Goal: Information Seeking & Learning: Learn about a topic

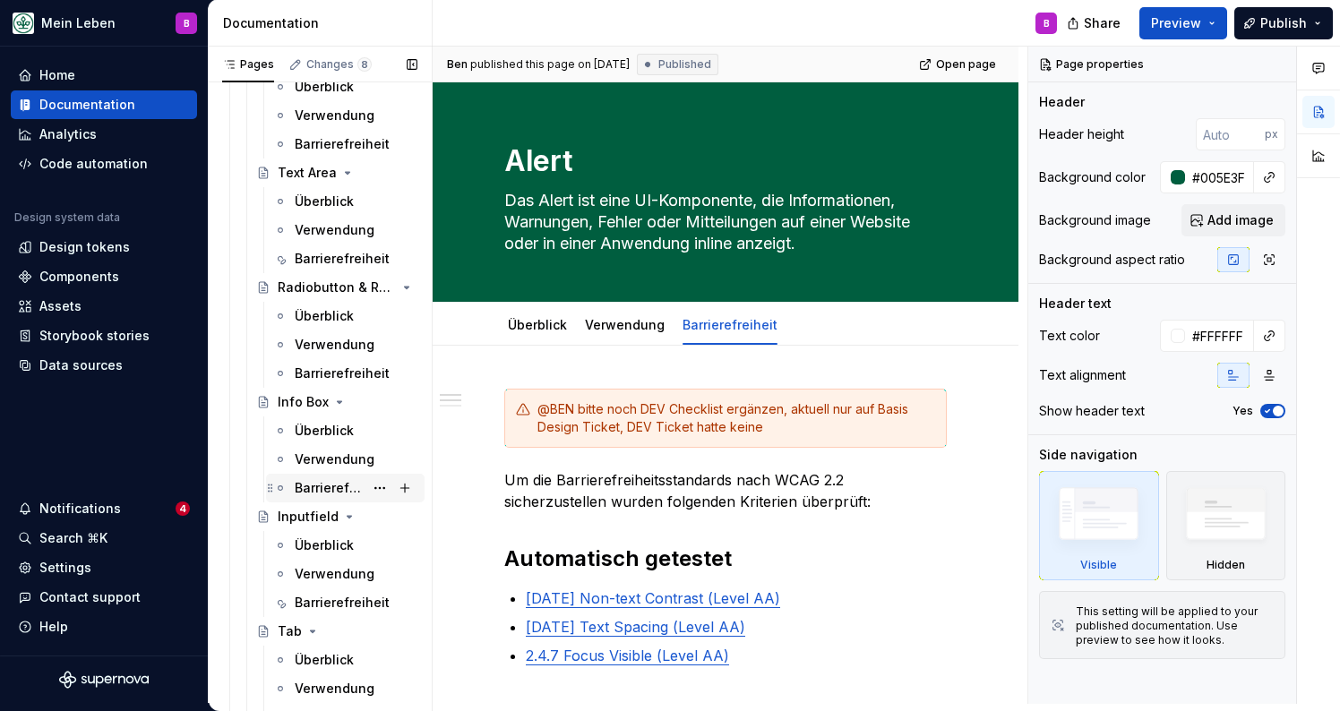
click at [317, 494] on div "Barrierefreiheit" at bounding box center [329, 488] width 69 height 18
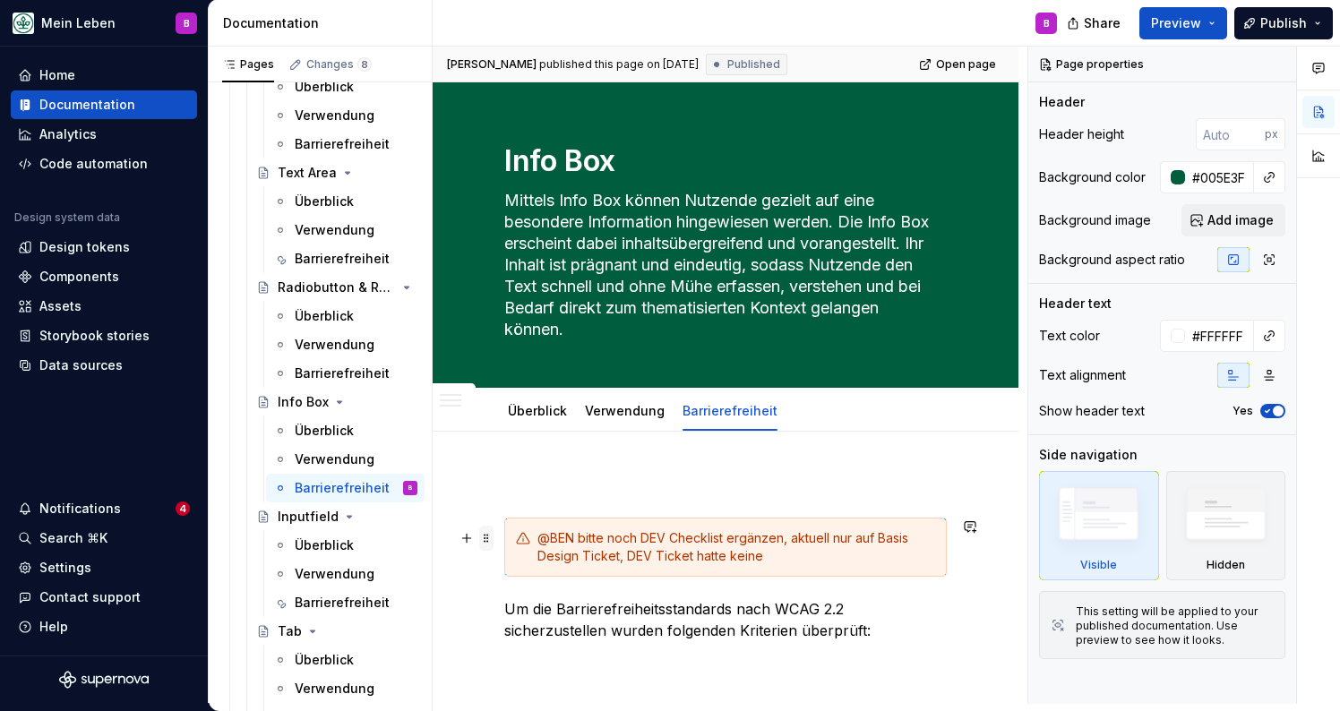
click at [488, 537] on span at bounding box center [486, 538] width 14 height 25
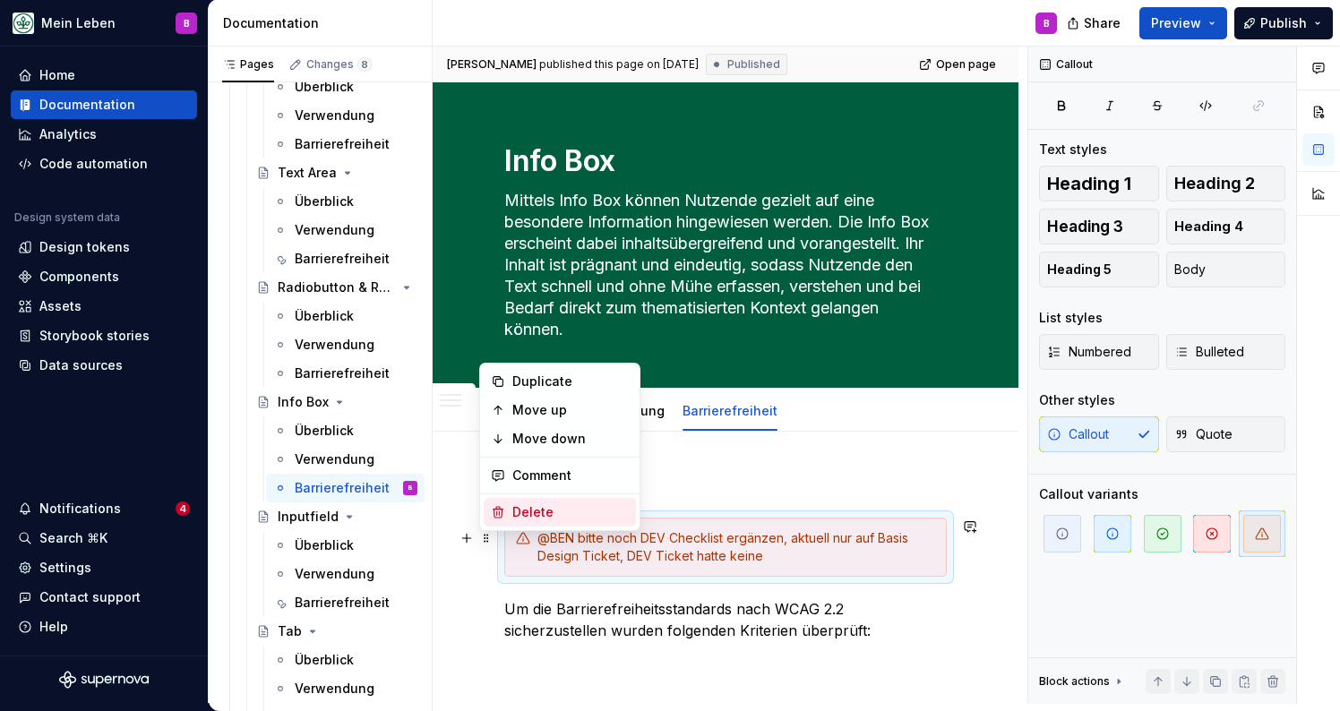
click at [516, 512] on div "Delete" at bounding box center [570, 512] width 116 height 18
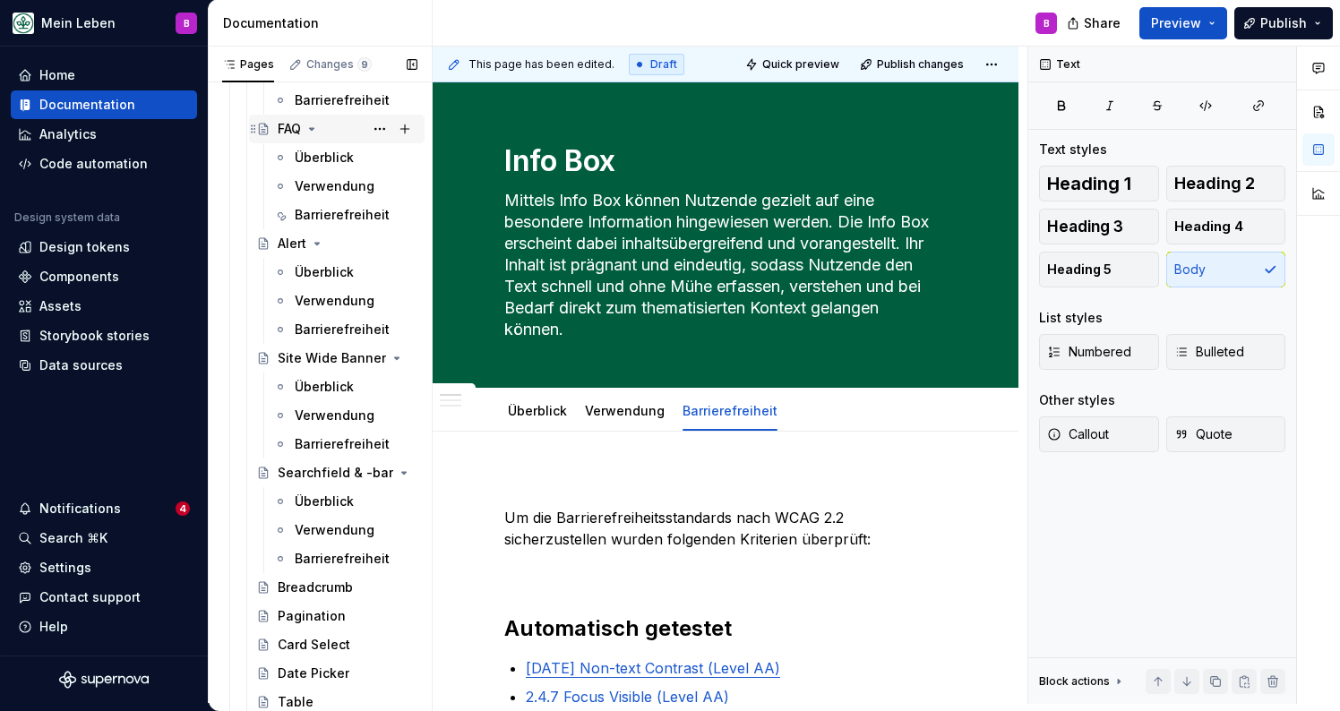
scroll to position [2559, 0]
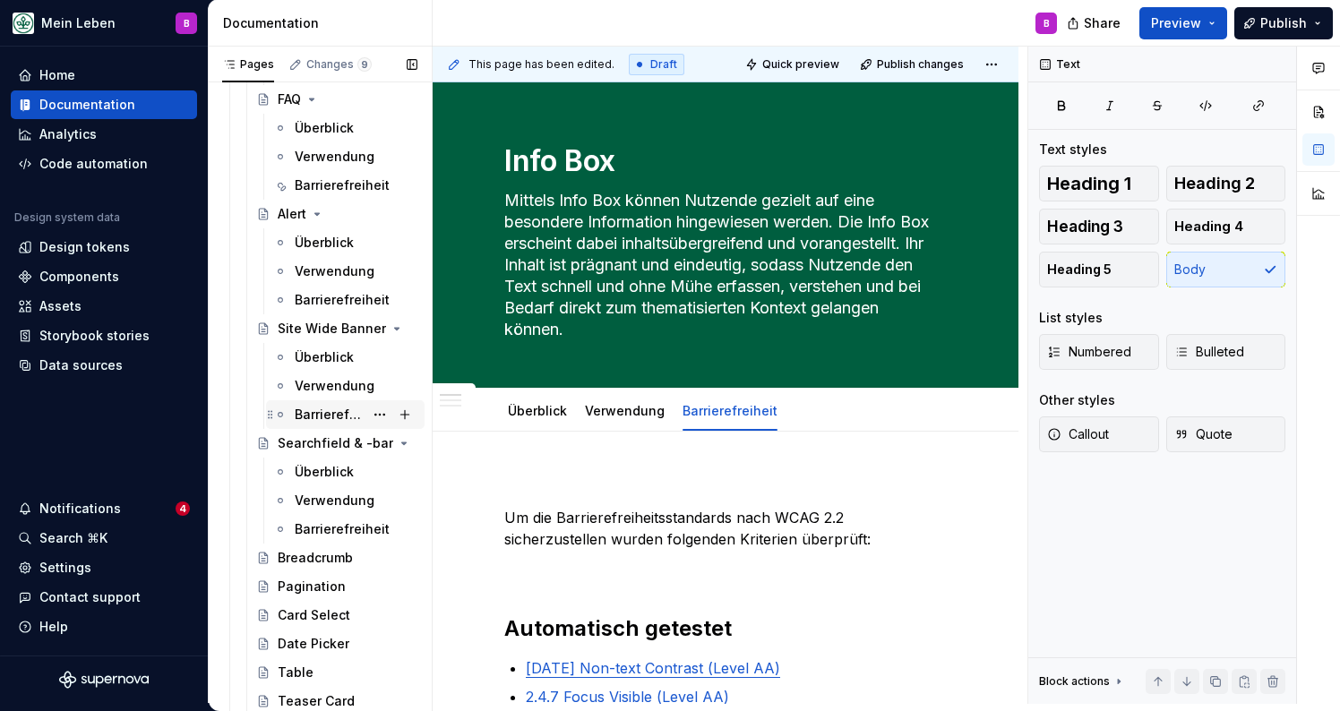
click at [335, 413] on div "Barrierefreiheit" at bounding box center [329, 415] width 69 height 18
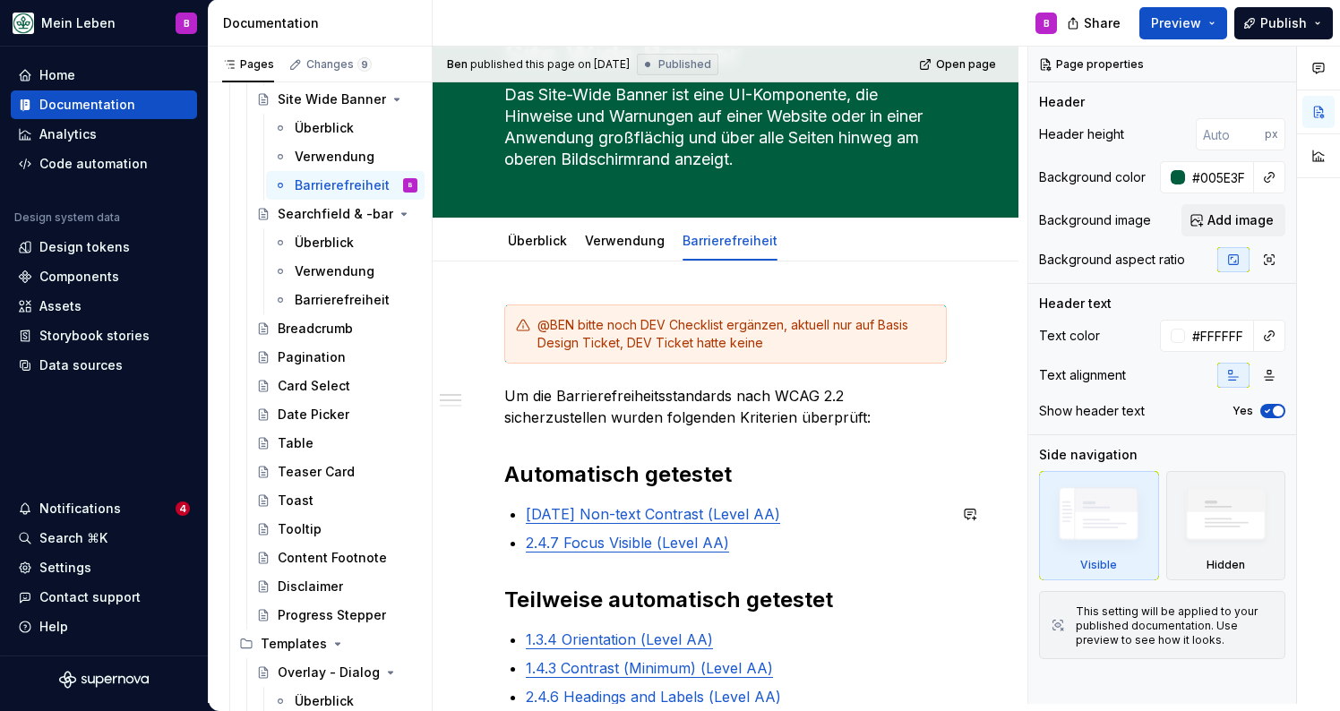
scroll to position [129, 0]
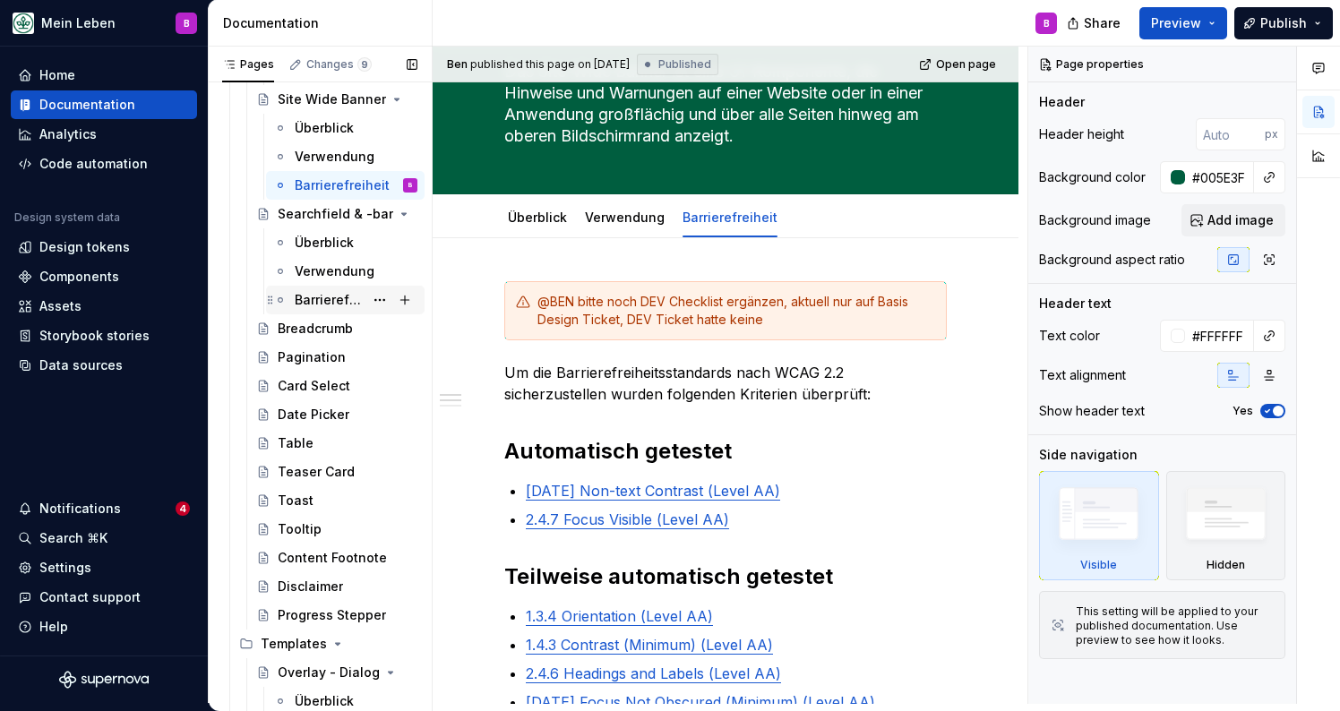
click at [350, 289] on div "Barrierefreiheit" at bounding box center [356, 300] width 123 height 25
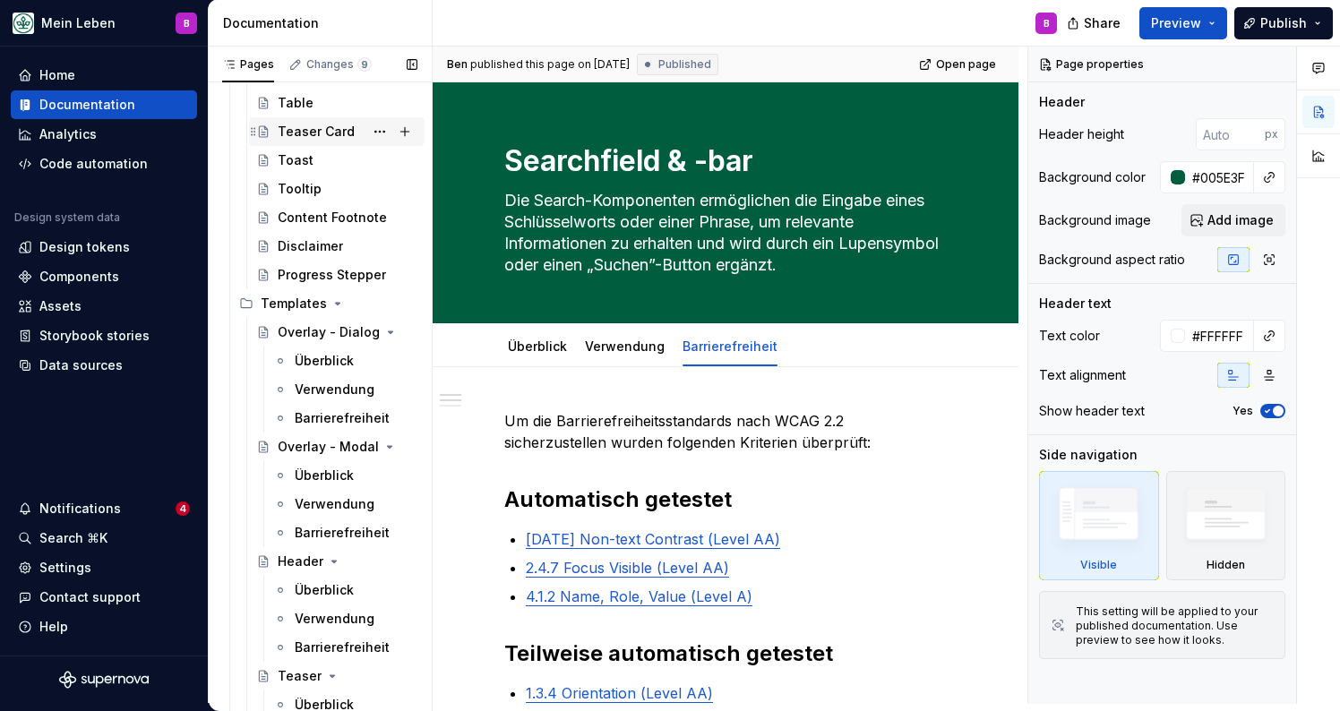
scroll to position [3143, 0]
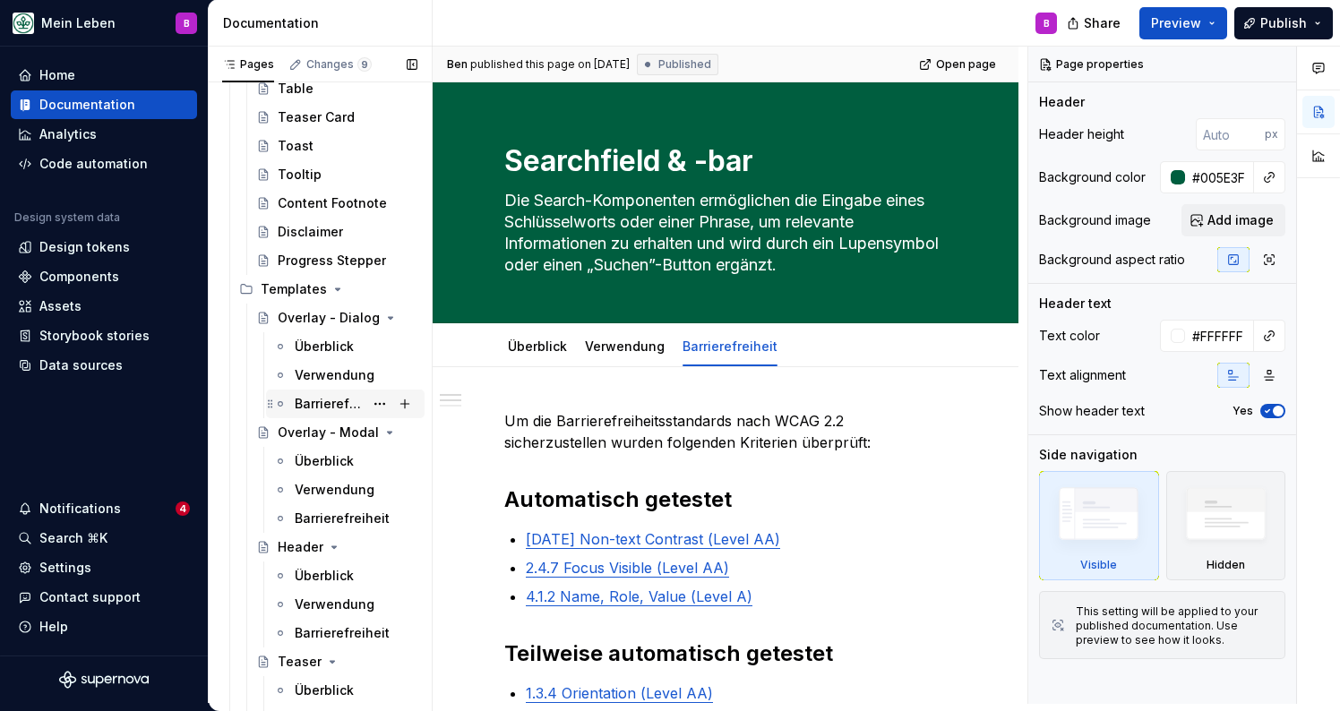
click at [326, 401] on div "Barrierefreiheit" at bounding box center [329, 404] width 69 height 18
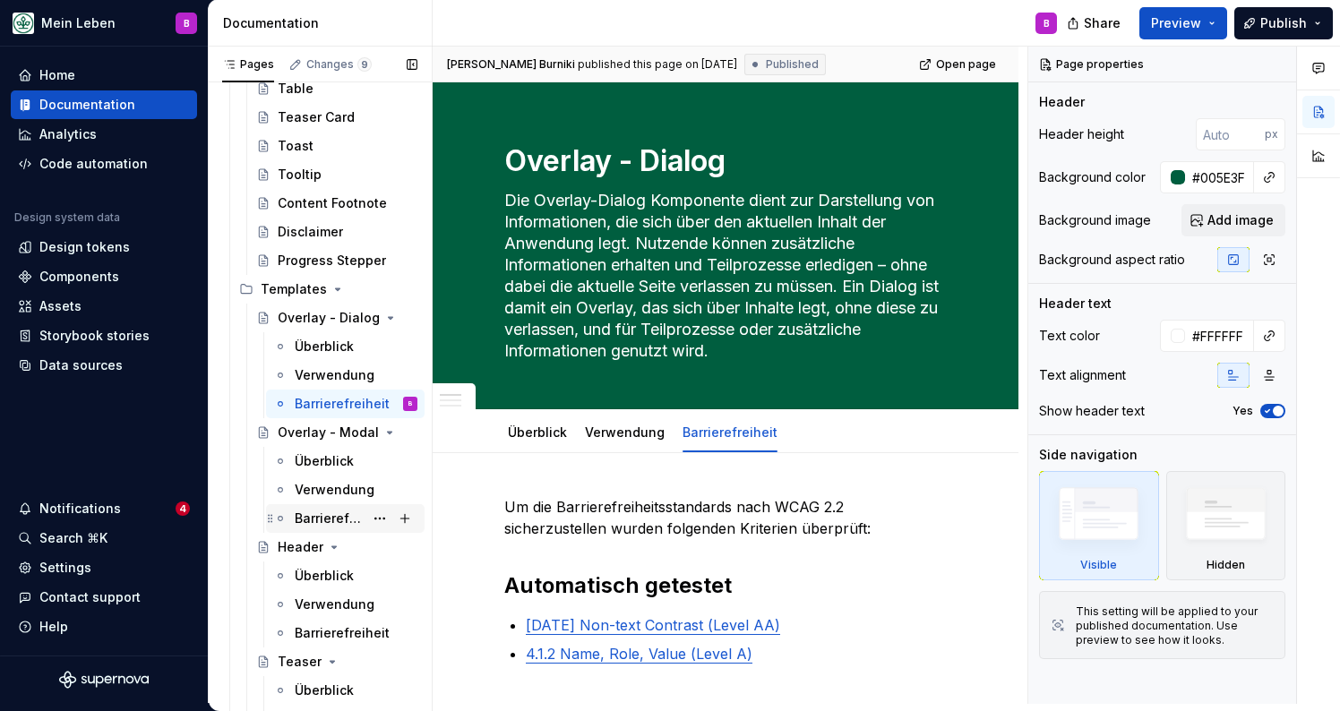
click at [313, 520] on div "Barrierefreiheit" at bounding box center [329, 519] width 69 height 18
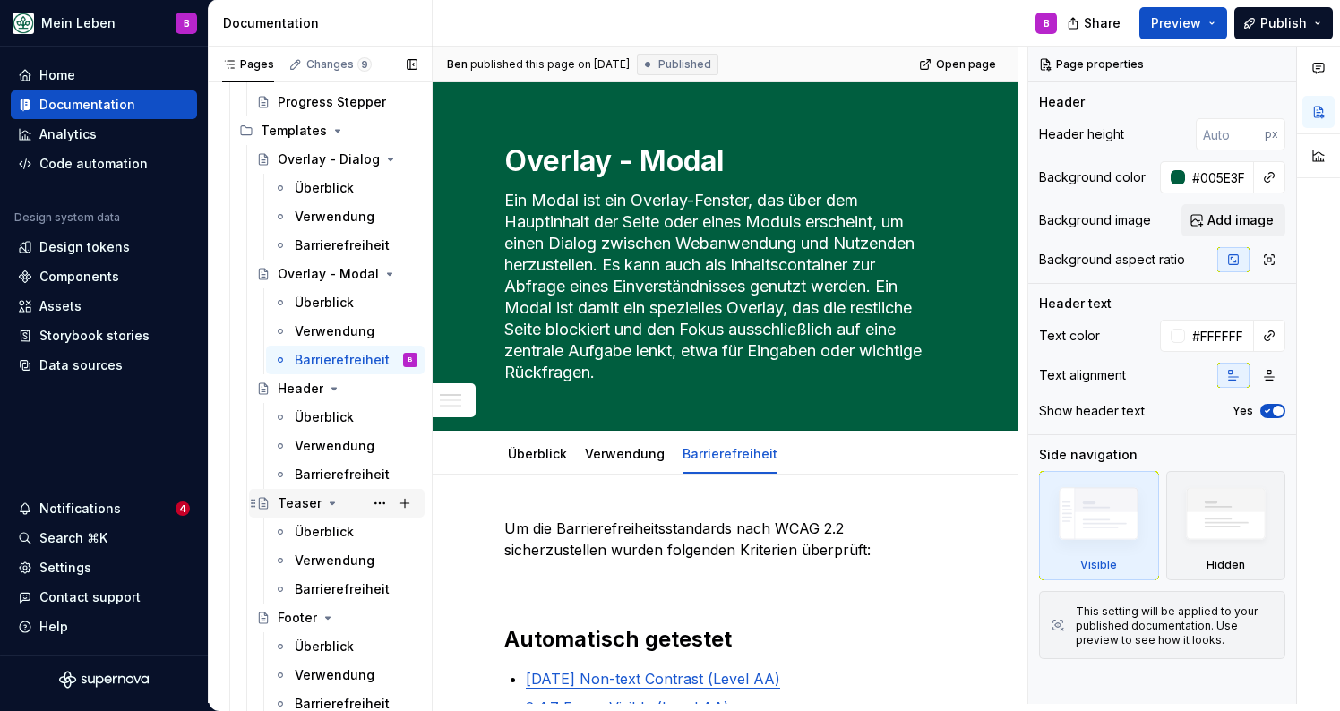
scroll to position [3304, 0]
click at [318, 476] on div "Barrierefreiheit" at bounding box center [329, 473] width 69 height 18
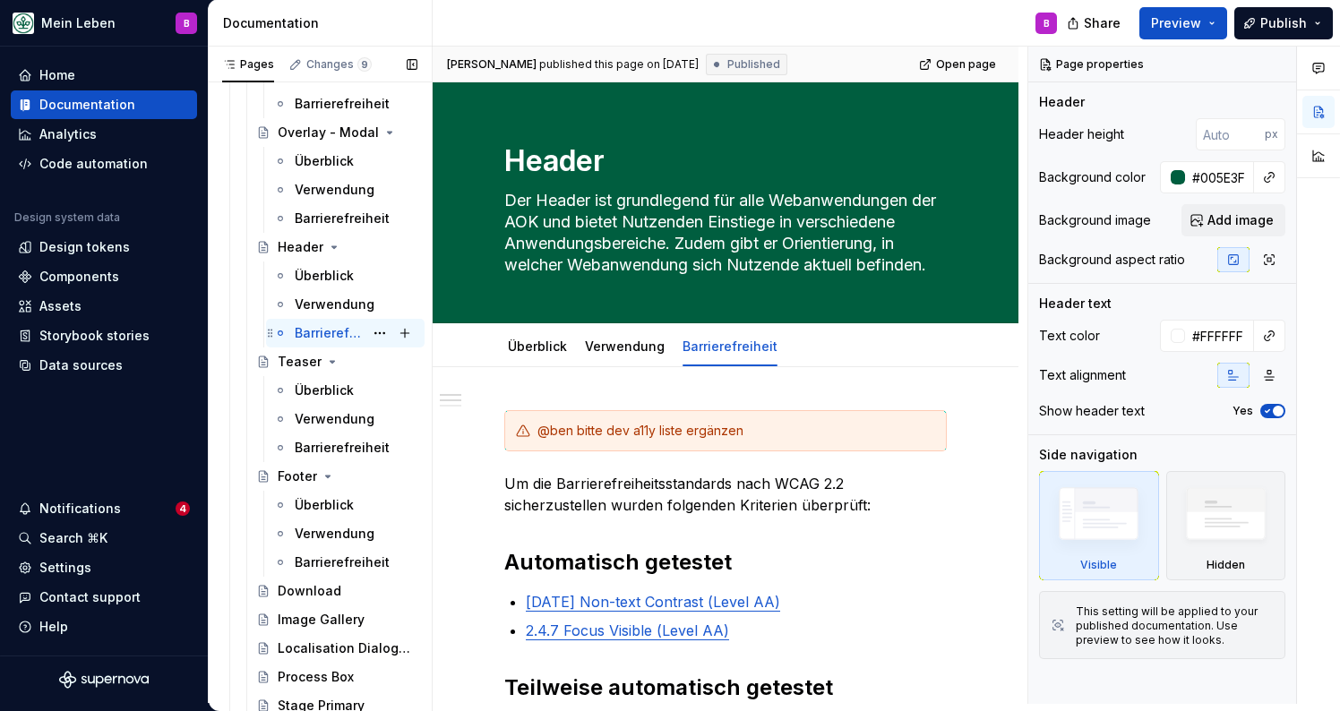
scroll to position [3449, 0]
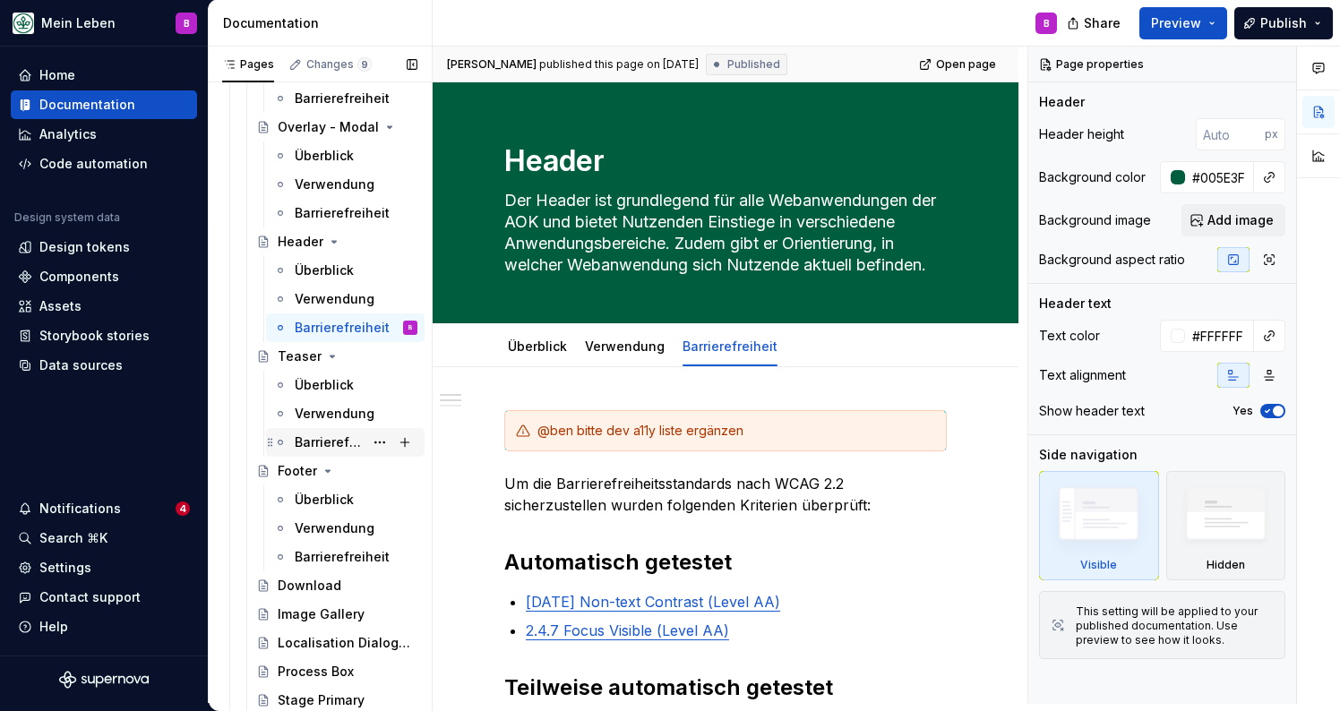
click at [331, 438] on div "Barrierefreiheit" at bounding box center [329, 443] width 69 height 18
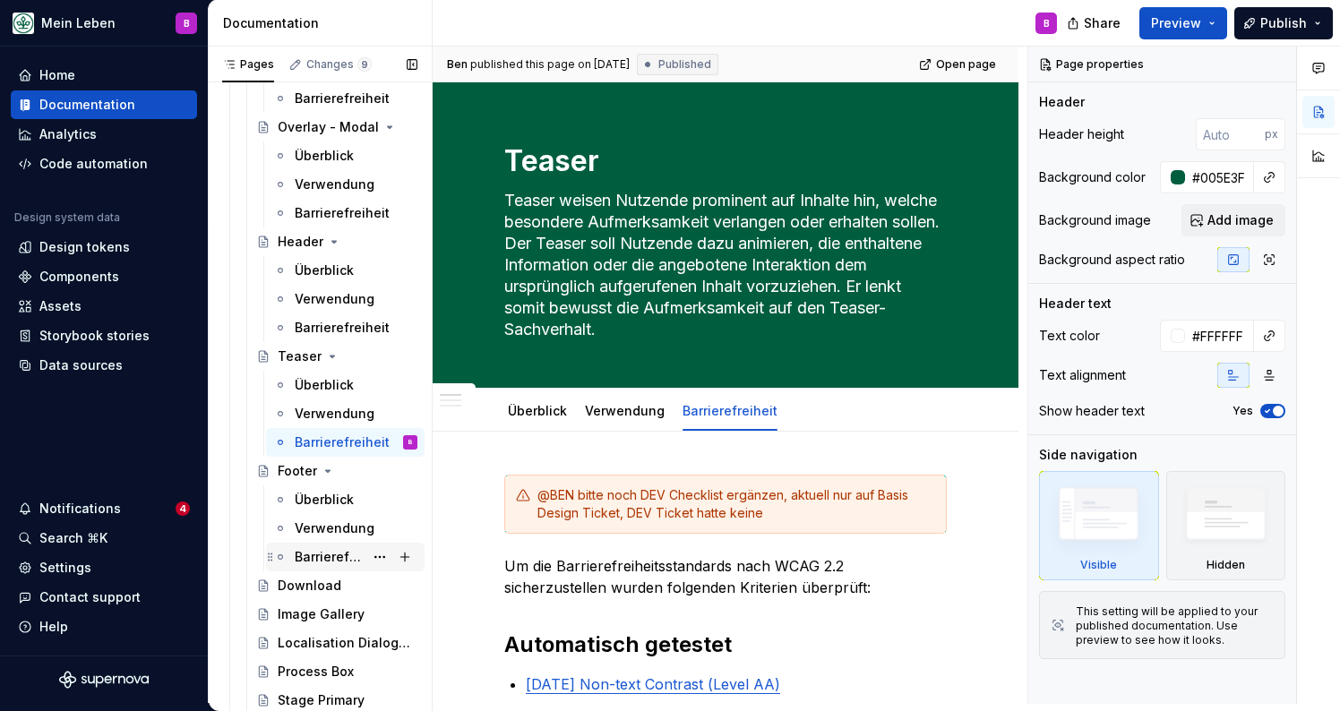
click at [327, 557] on div "Barrierefreiheit" at bounding box center [329, 557] width 69 height 18
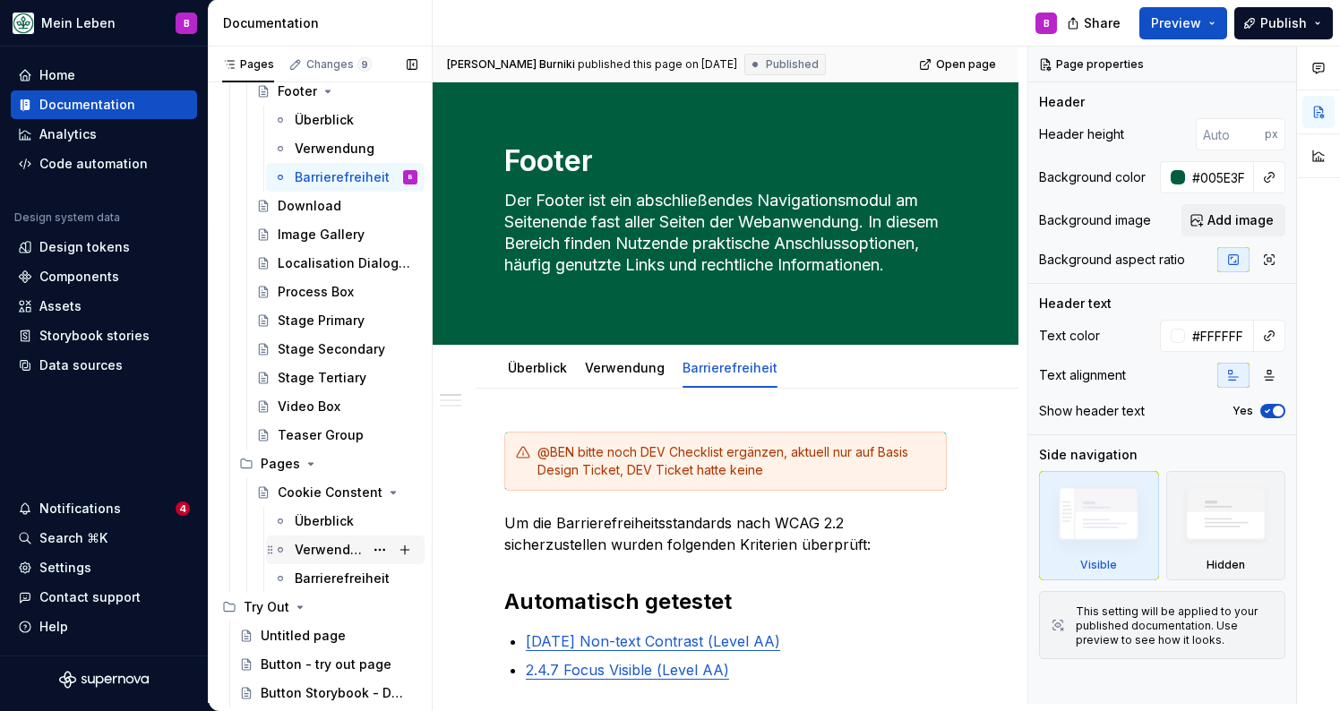
scroll to position [3829, 0]
click at [325, 582] on div "Barrierefreiheit" at bounding box center [329, 579] width 69 height 18
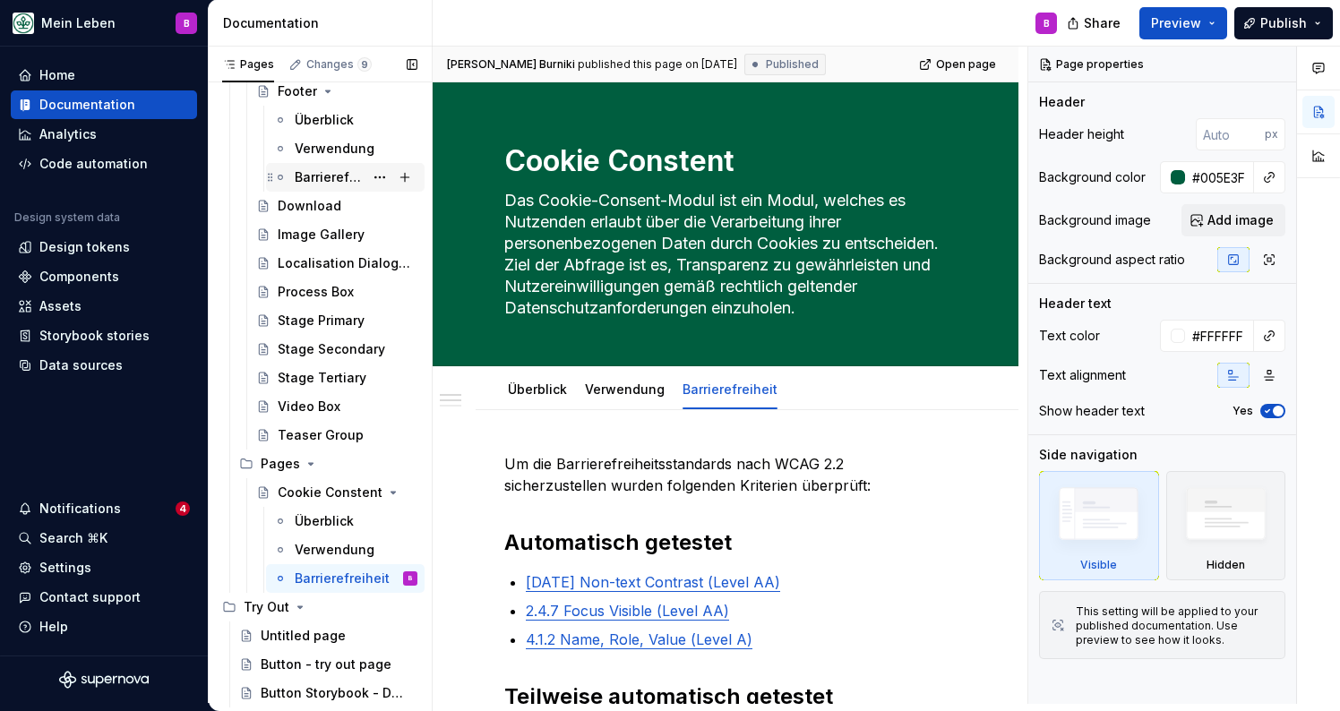
click at [314, 174] on div "Barrierefreiheit" at bounding box center [329, 177] width 69 height 18
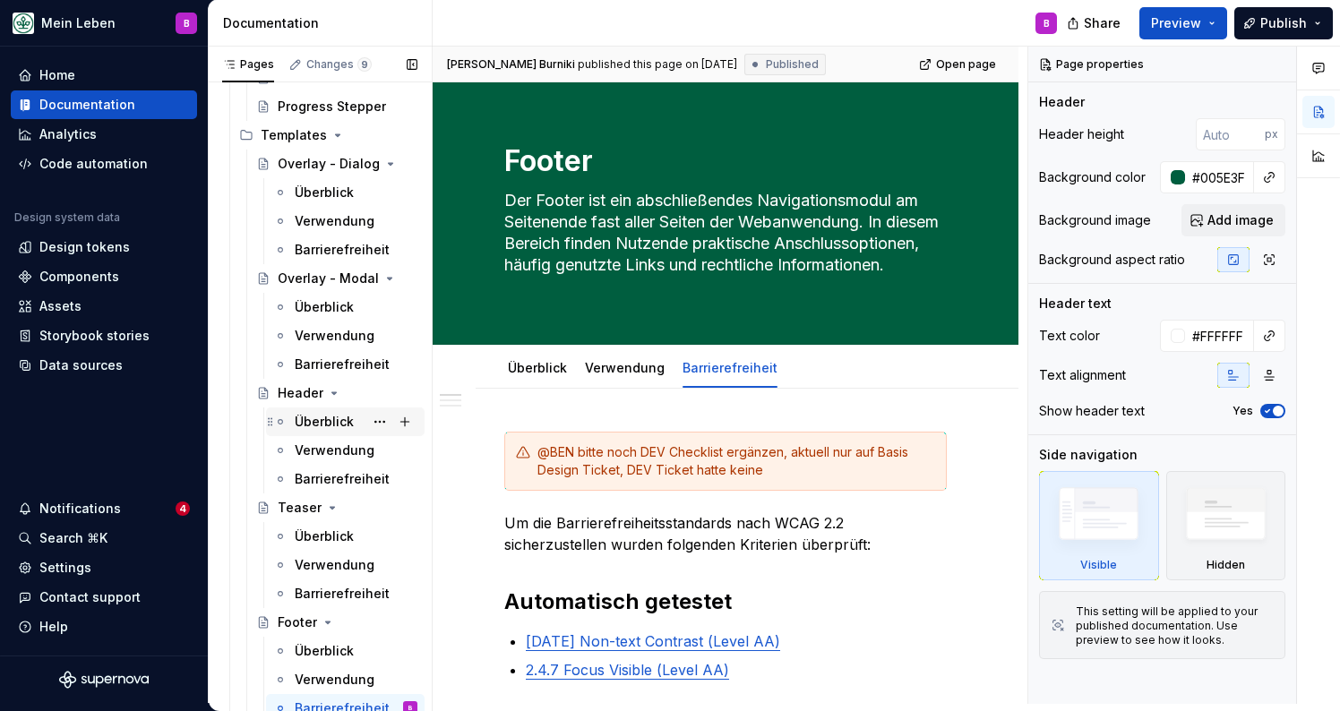
scroll to position [3287, 0]
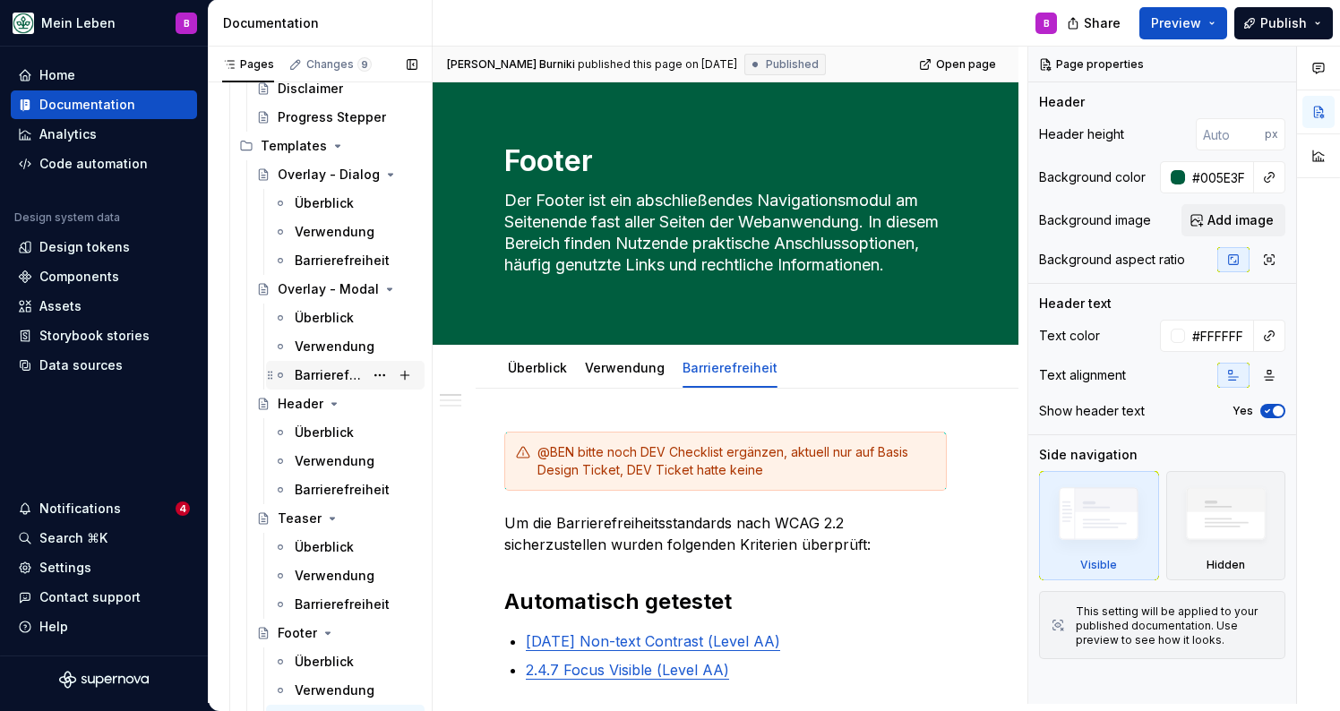
click at [322, 378] on div "Barrierefreiheit" at bounding box center [329, 375] width 69 height 18
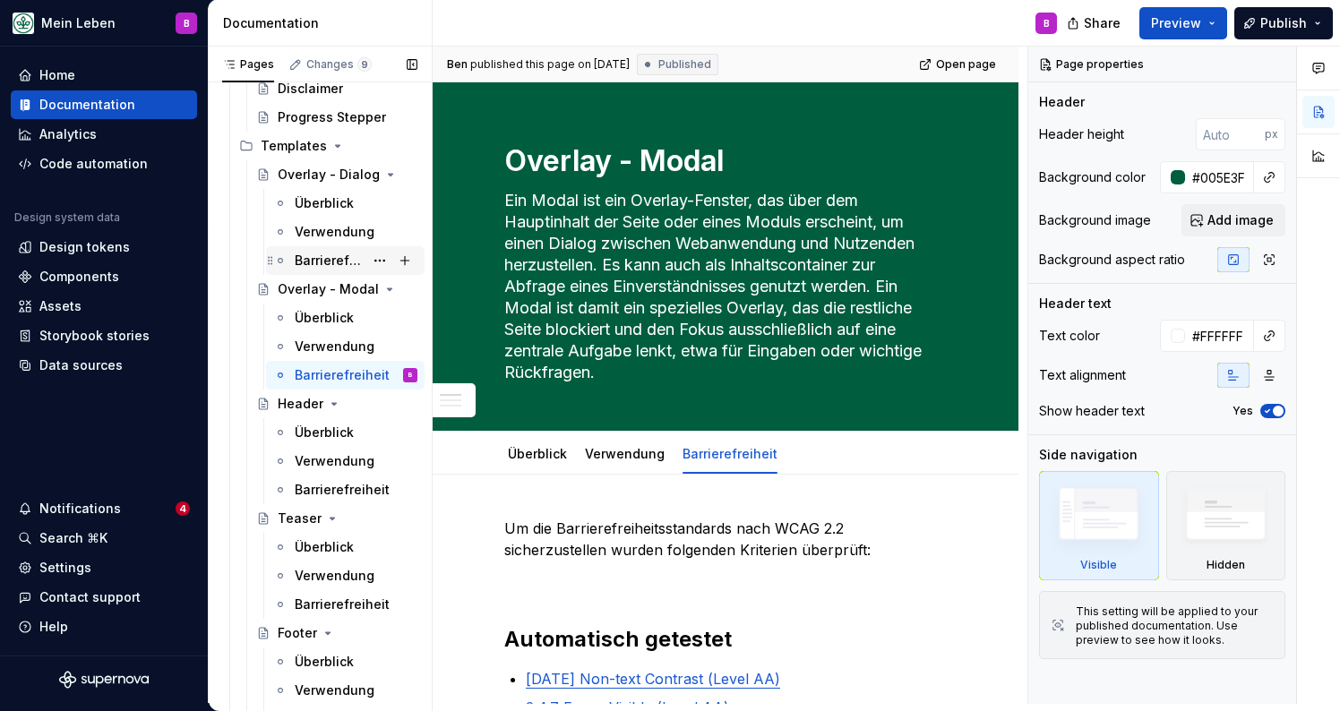
click at [329, 257] on div "Barrierefreiheit" at bounding box center [329, 261] width 69 height 18
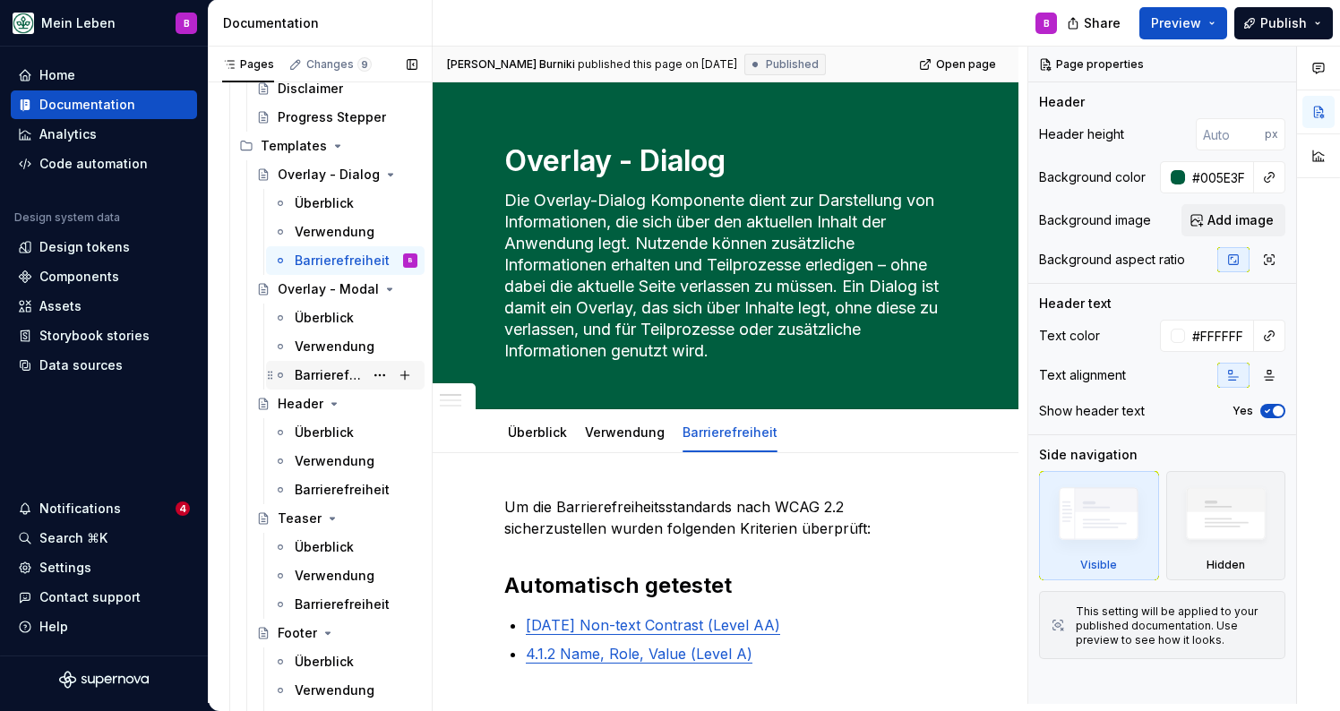
click at [330, 379] on div "Barrierefreiheit" at bounding box center [329, 375] width 69 height 18
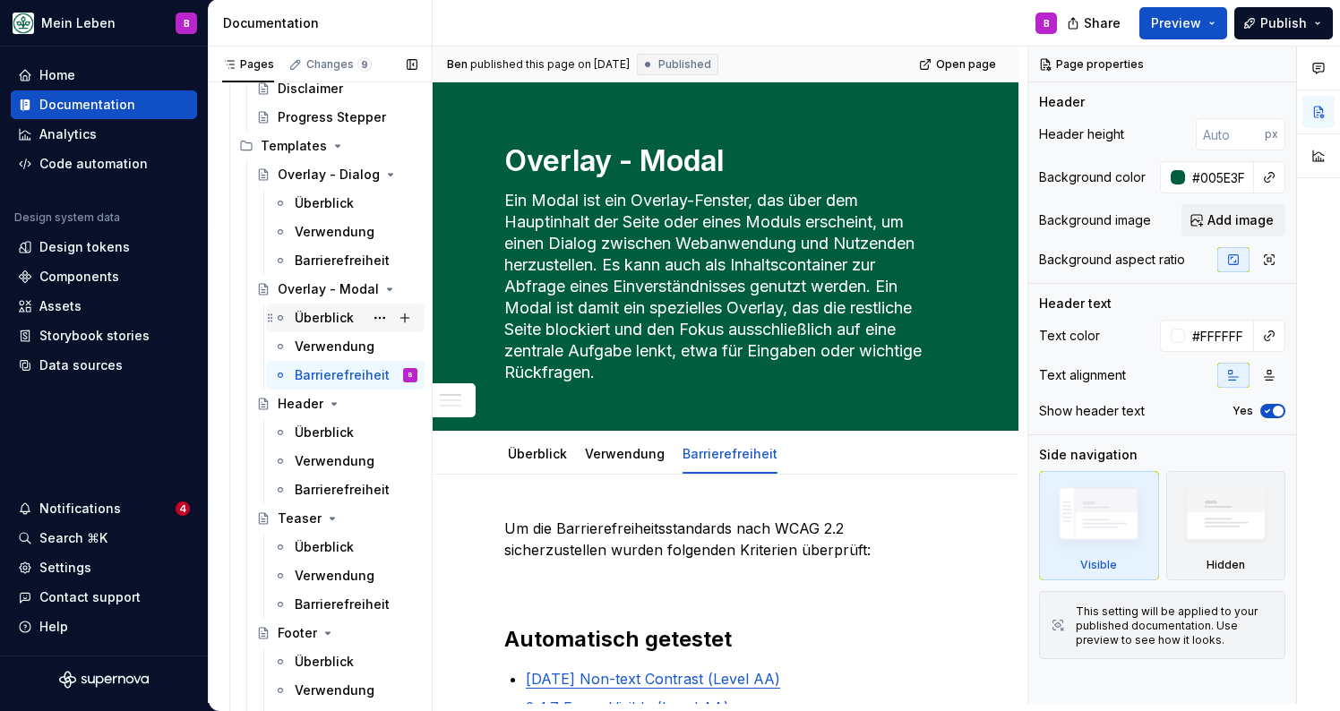
click at [323, 320] on div "Überblick" at bounding box center [324, 318] width 59 height 18
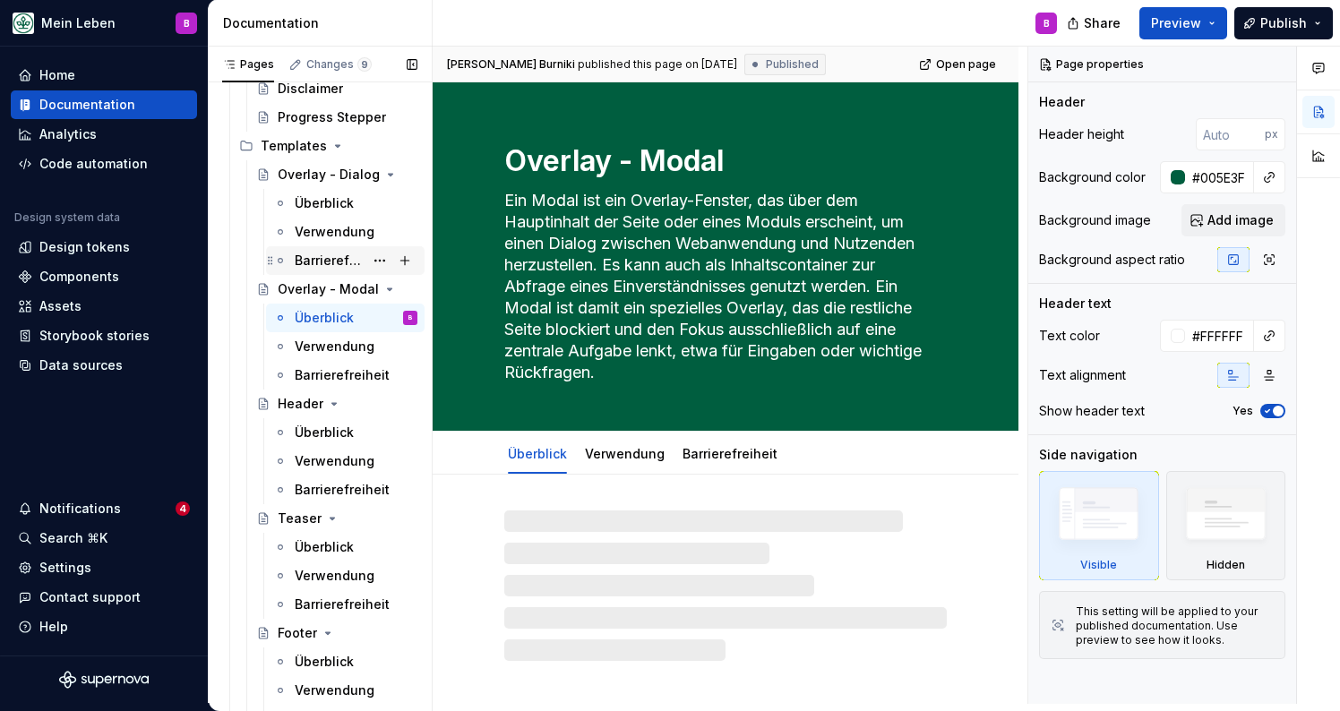
click at [324, 264] on div "Barrierefreiheit" at bounding box center [329, 261] width 69 height 18
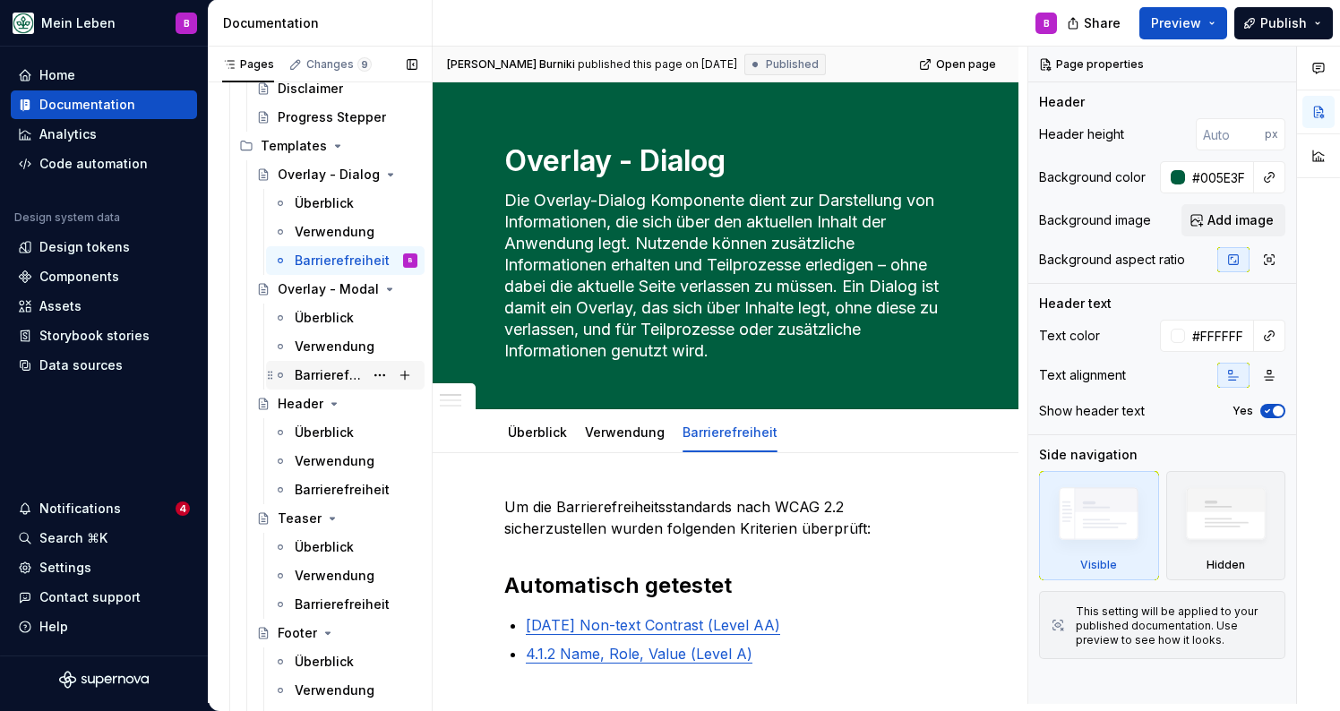
click at [329, 368] on div "Barrierefreiheit" at bounding box center [329, 375] width 69 height 18
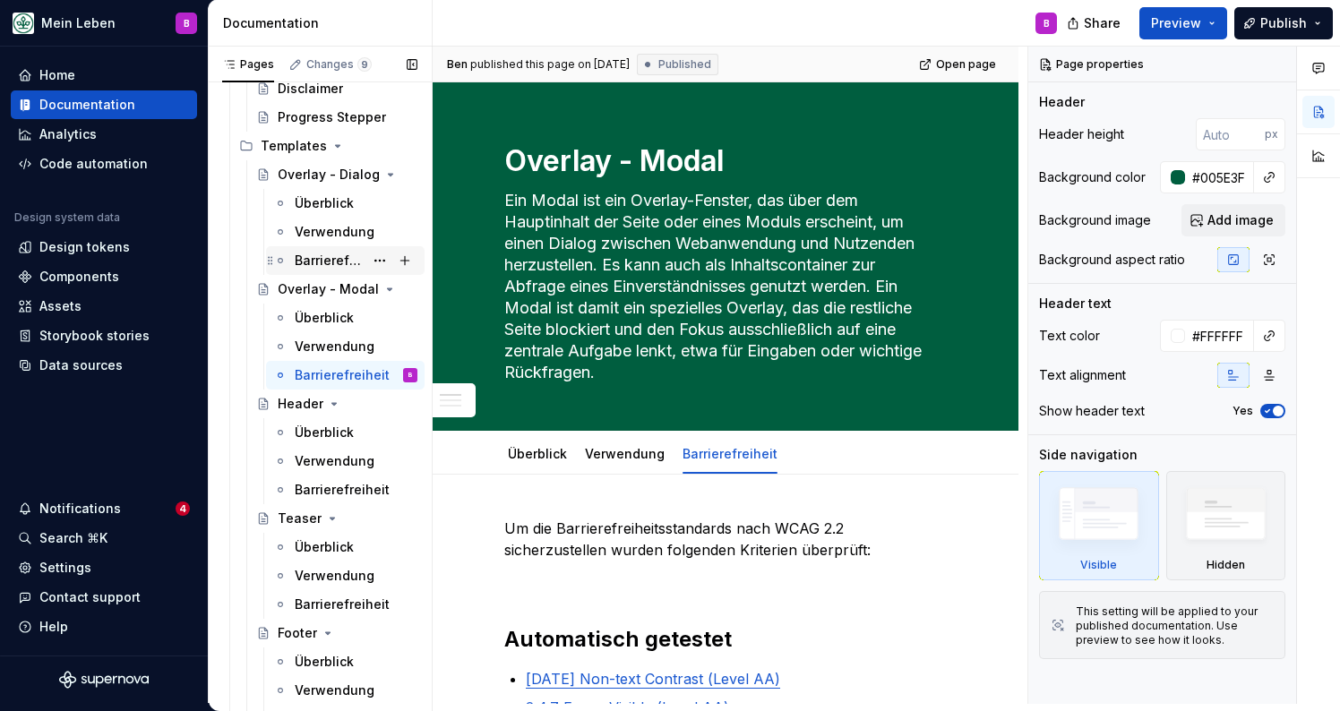
click at [309, 254] on div "Barrierefreiheit" at bounding box center [329, 261] width 69 height 18
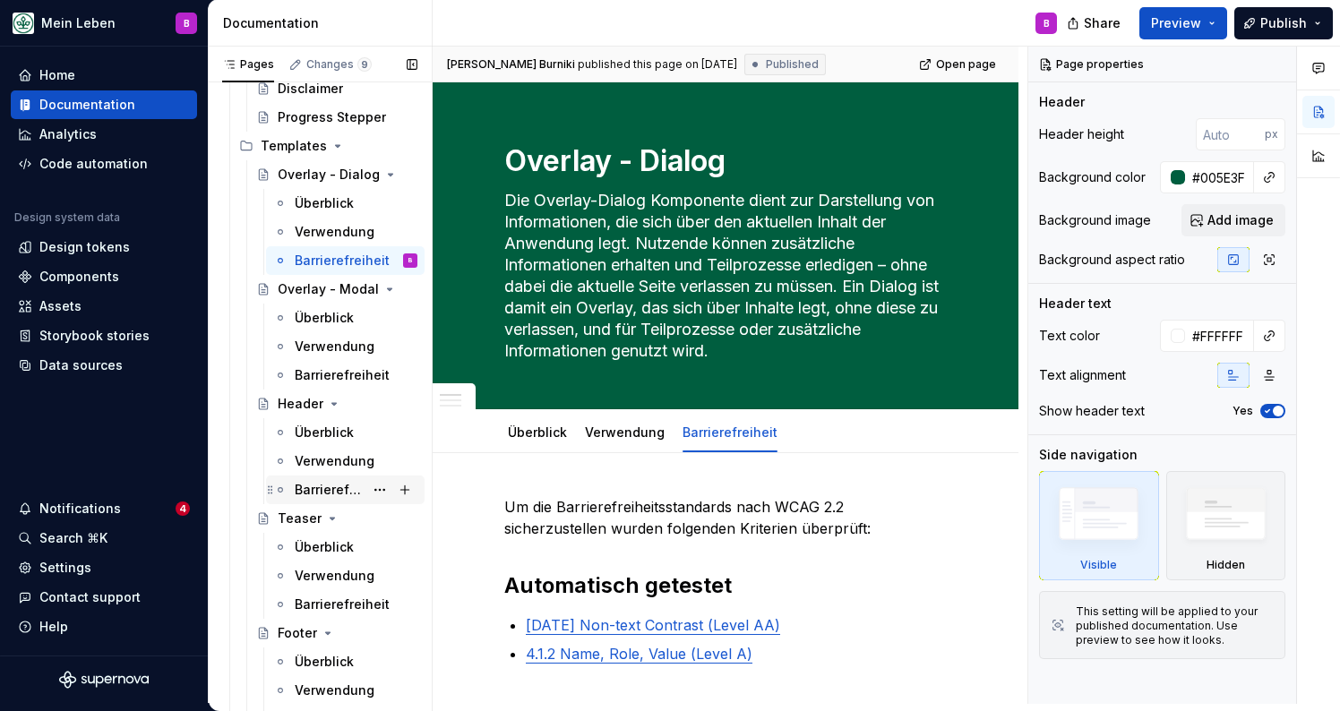
click at [322, 494] on div "Barrierefreiheit" at bounding box center [329, 490] width 69 height 18
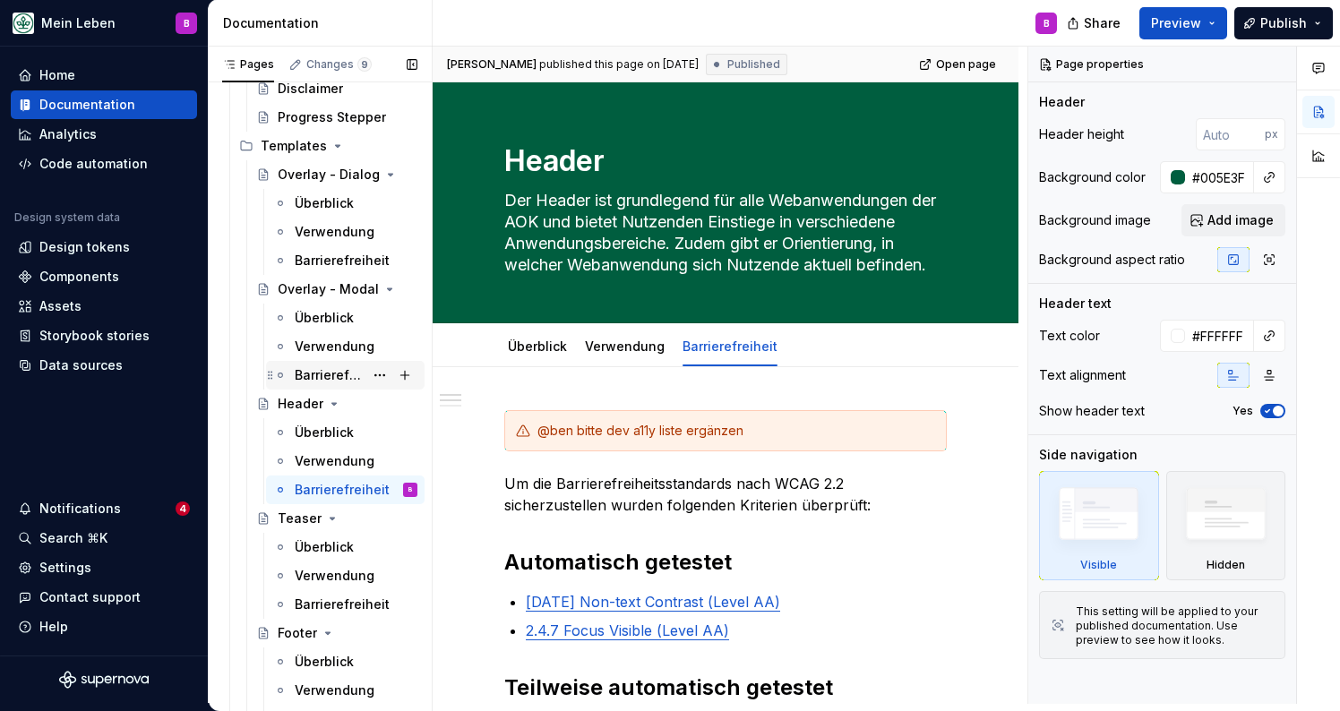
click at [331, 373] on div "Barrierefreiheit" at bounding box center [329, 375] width 69 height 18
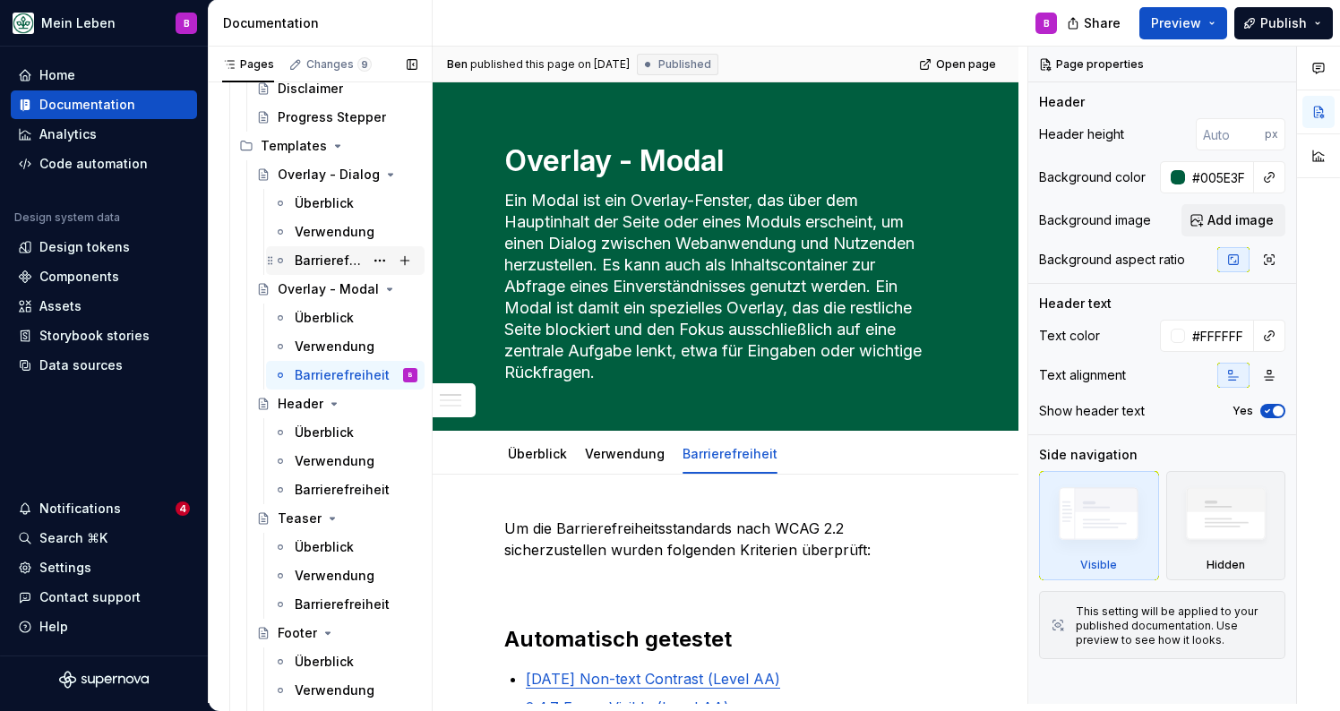
click at [338, 267] on div "Barrierefreiheit" at bounding box center [329, 261] width 69 height 18
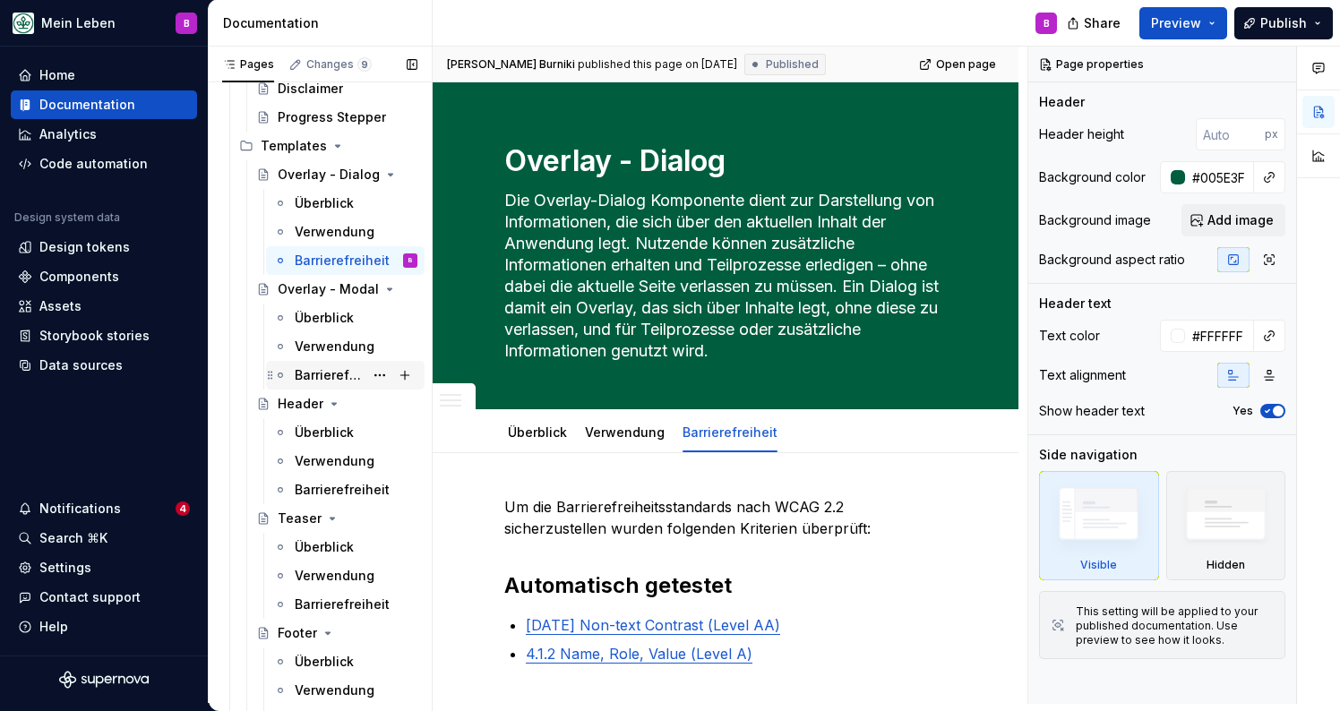
click at [322, 378] on div "Barrierefreiheit" at bounding box center [329, 375] width 69 height 18
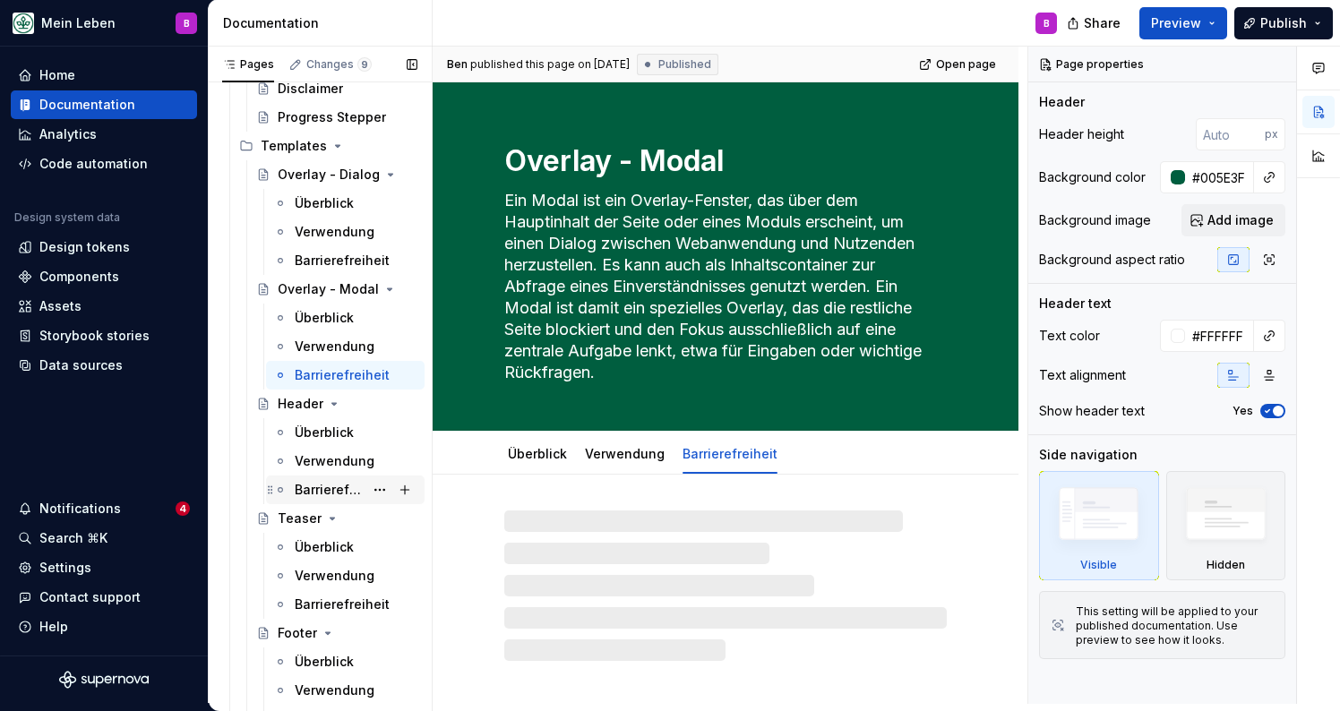
click at [321, 497] on div "Barrierefreiheit" at bounding box center [329, 490] width 69 height 18
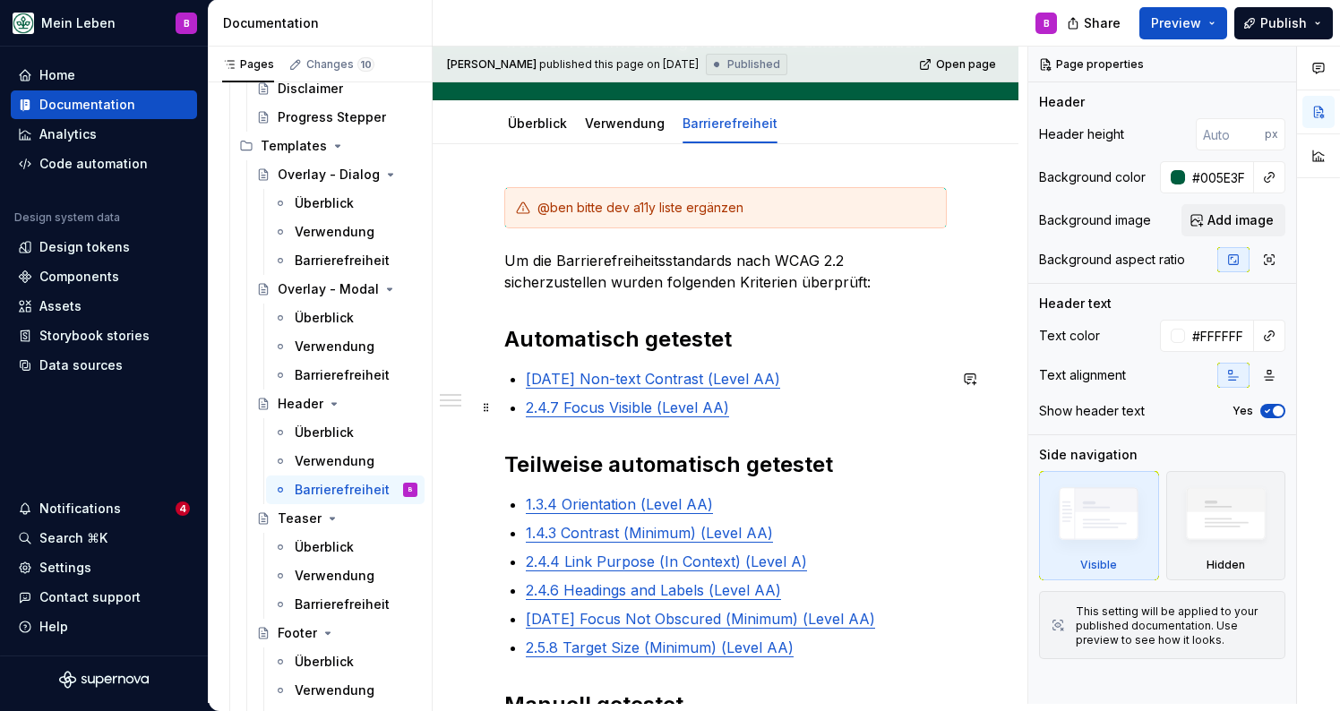
scroll to position [248, 0]
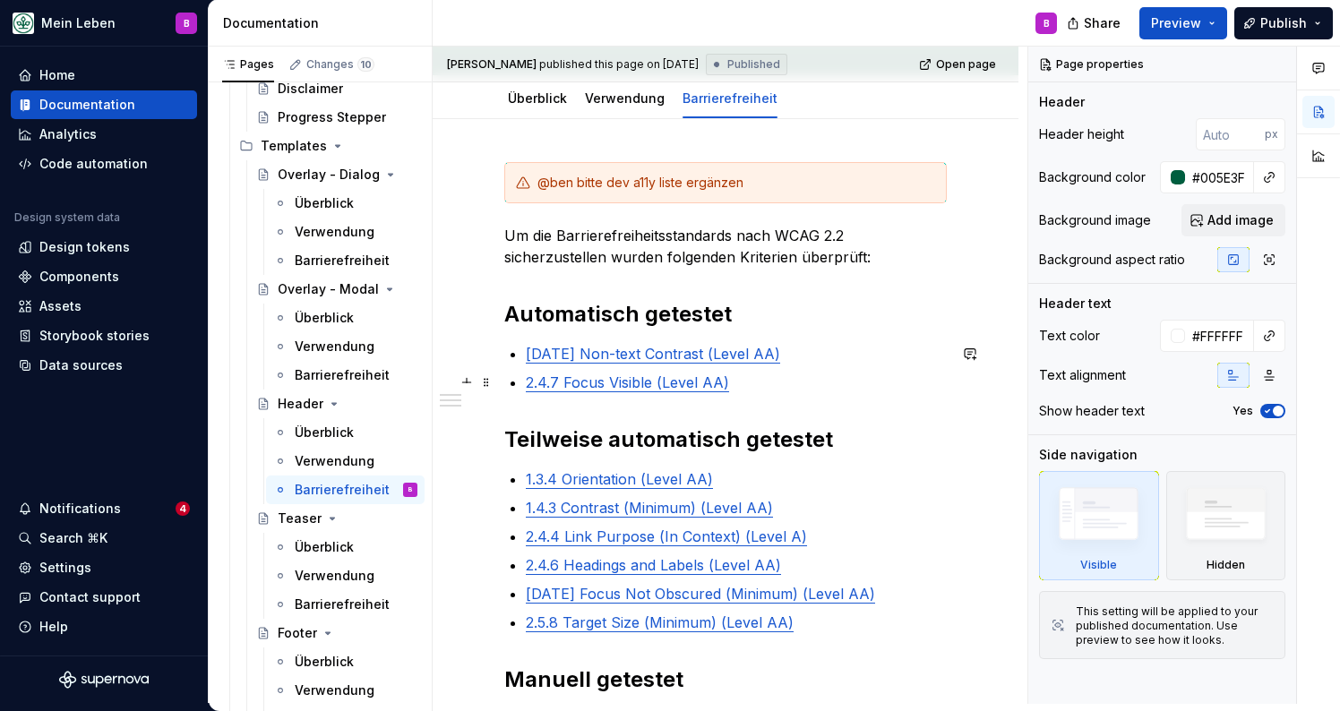
click at [765, 387] on p "2.4.7 Focus Visible (Level AA)" at bounding box center [736, 382] width 421 height 21
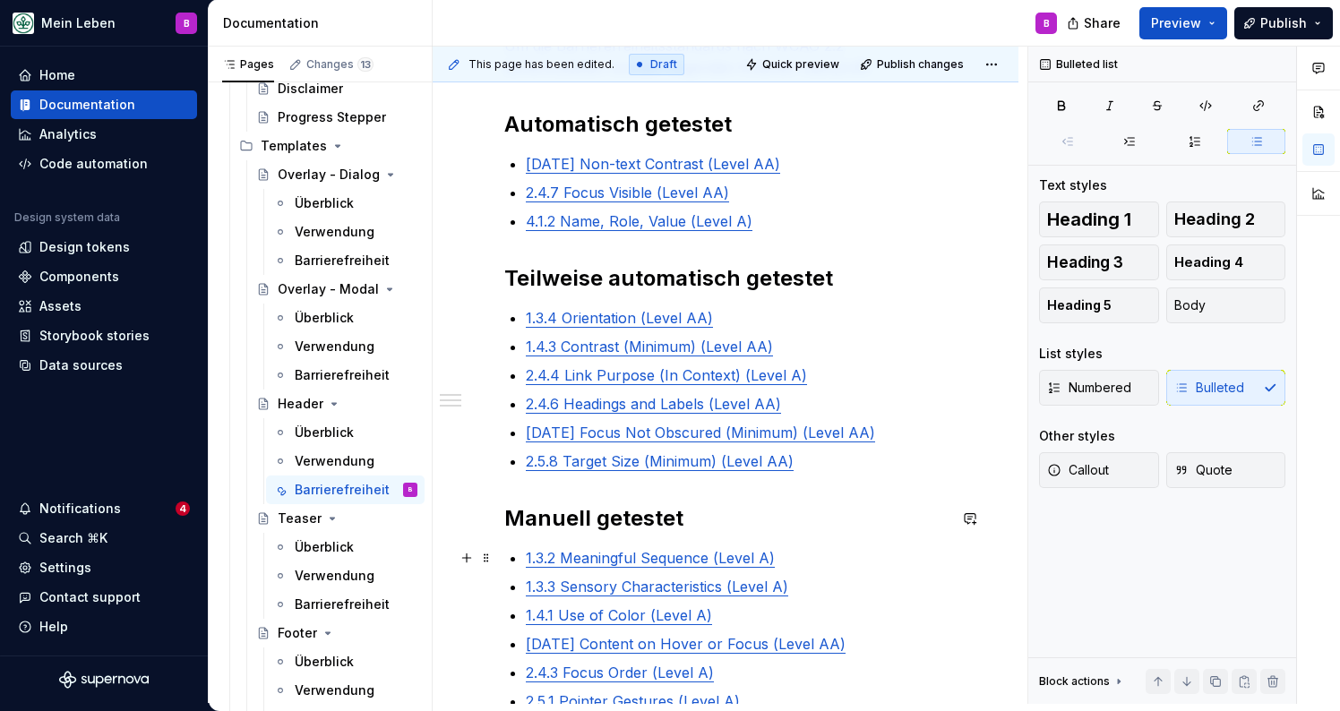
scroll to position [469, 0]
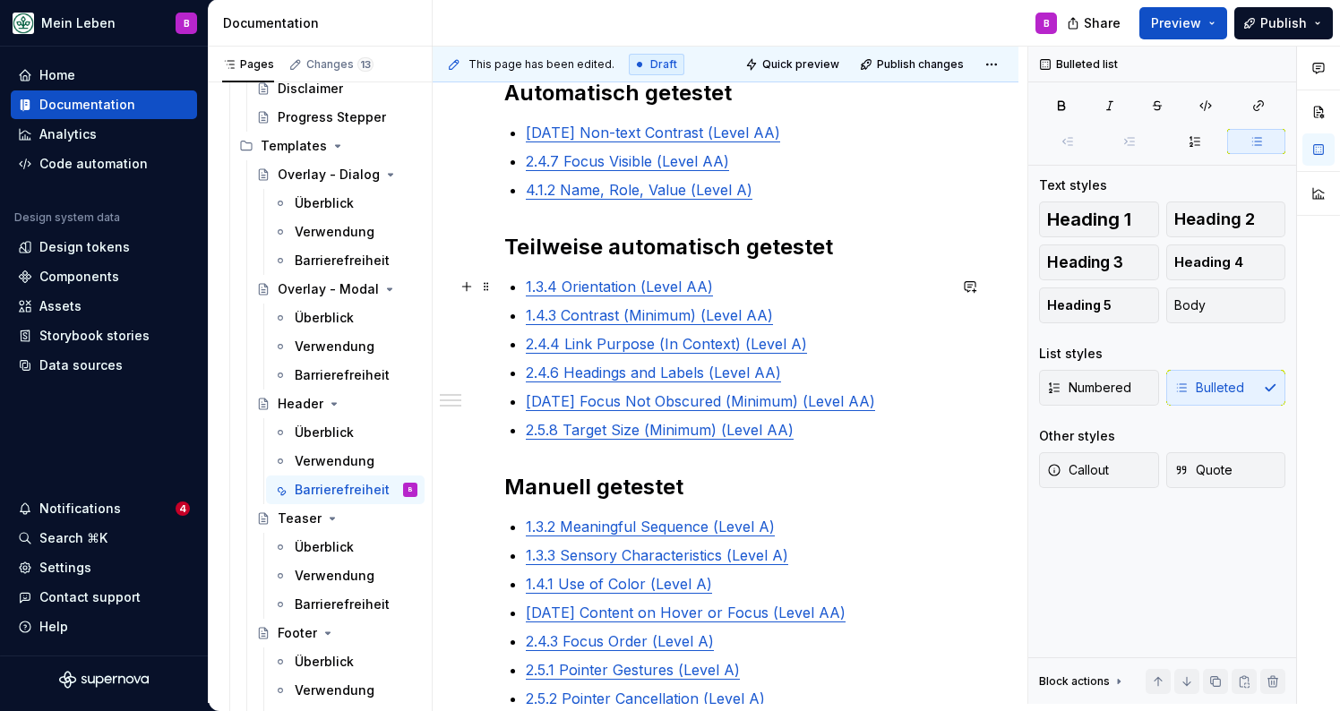
click at [733, 289] on p "1.3.4 Orientation (Level AA)" at bounding box center [736, 286] width 421 height 21
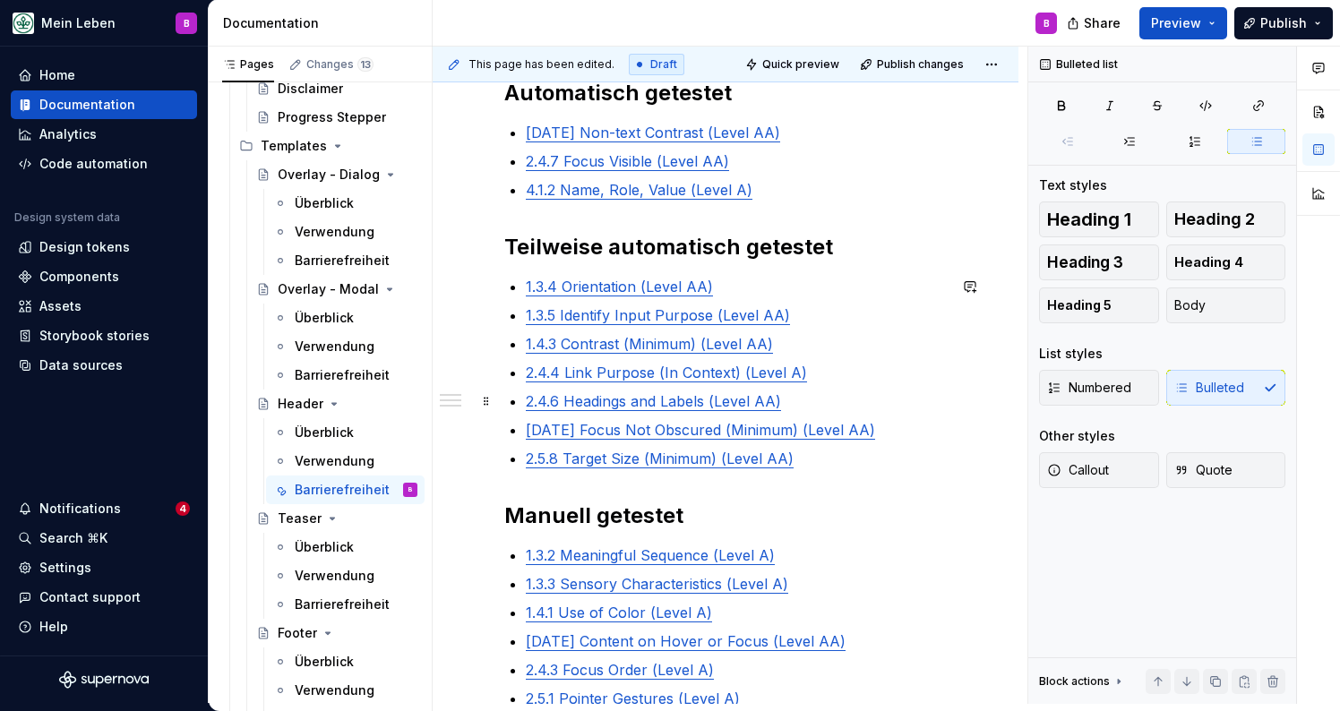
click at [820, 396] on p "2.4.6 Headings and Labels (Level AA)" at bounding box center [736, 401] width 421 height 21
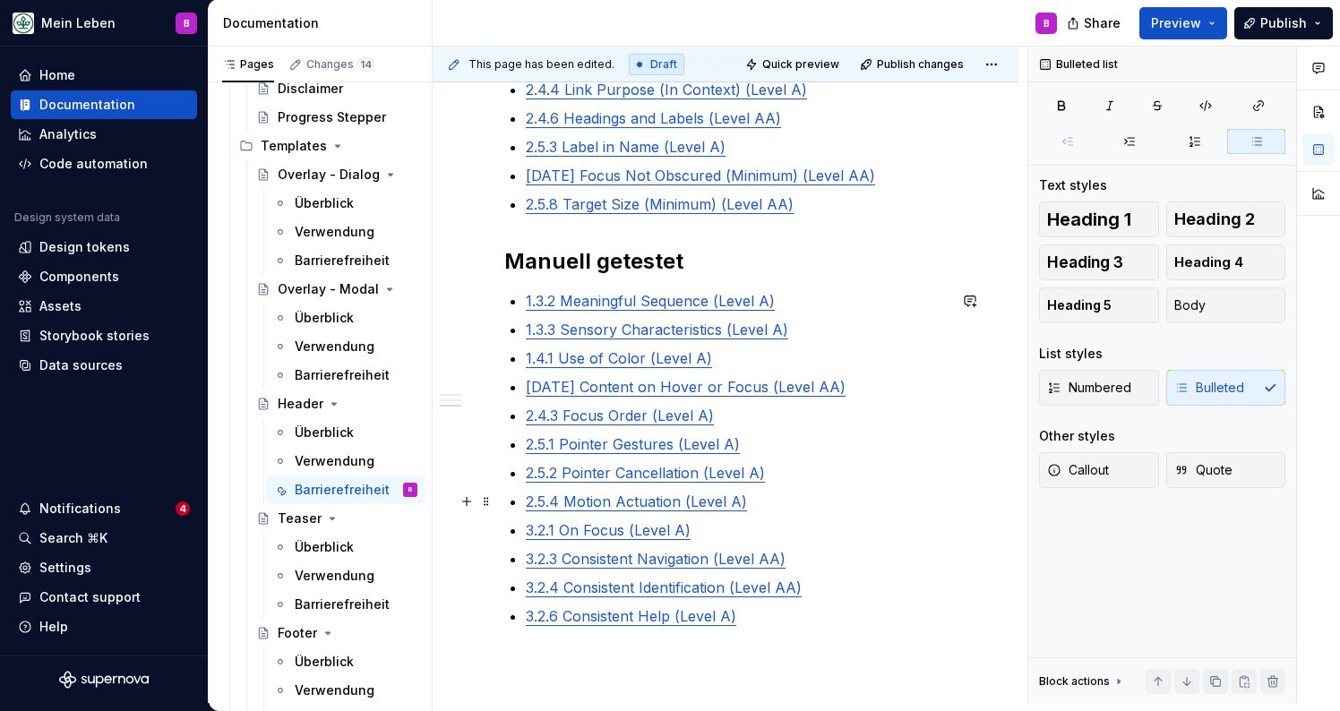
scroll to position [752, 0]
click at [524, 301] on div "@ben bitte dev a11y liste ergänzen Um die Barrierefreiheitsstandards nach WCAG …" at bounding box center [725, 181] width 443 height 1044
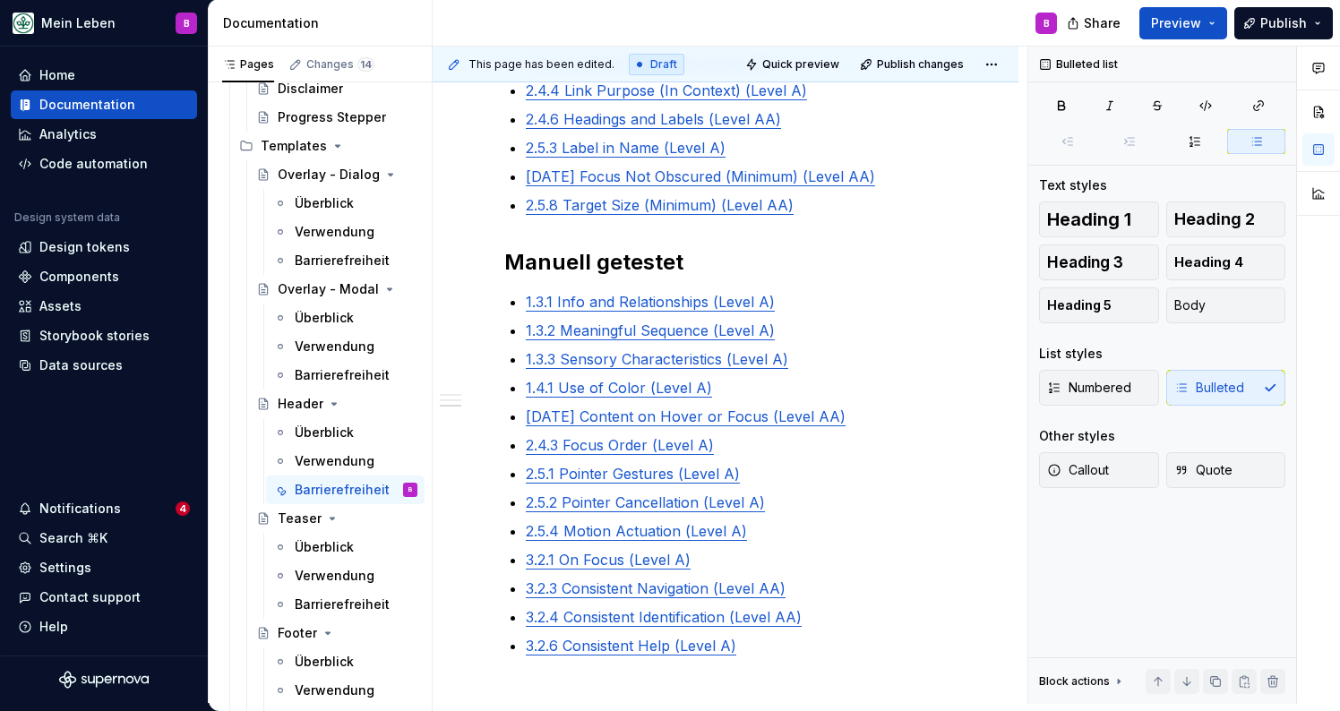
type textarea "*"
